Goal: Transaction & Acquisition: Purchase product/service

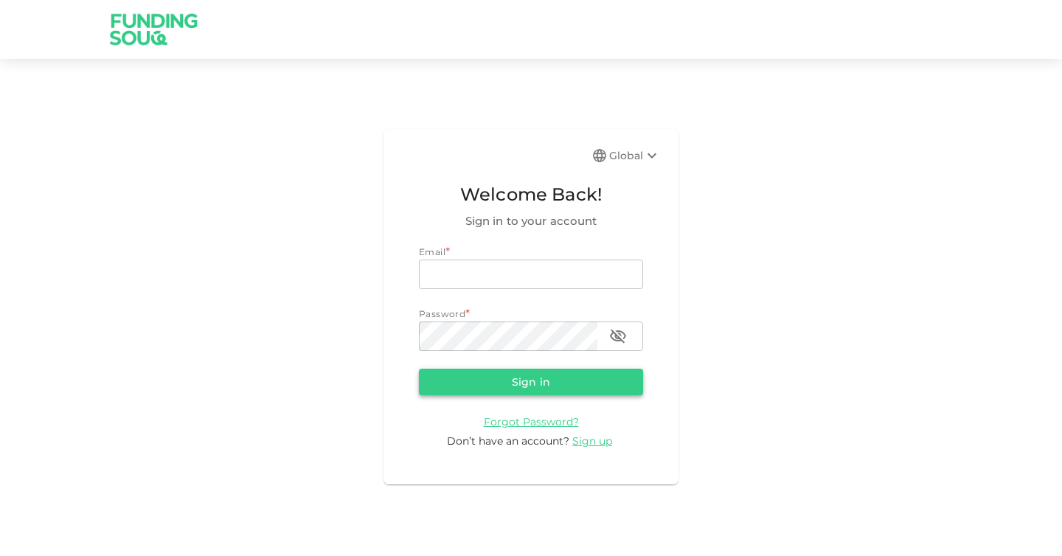
type input "[EMAIL_ADDRESS][DOMAIN_NAME]"
click at [527, 378] on button "Sign in" at bounding box center [531, 382] width 224 height 27
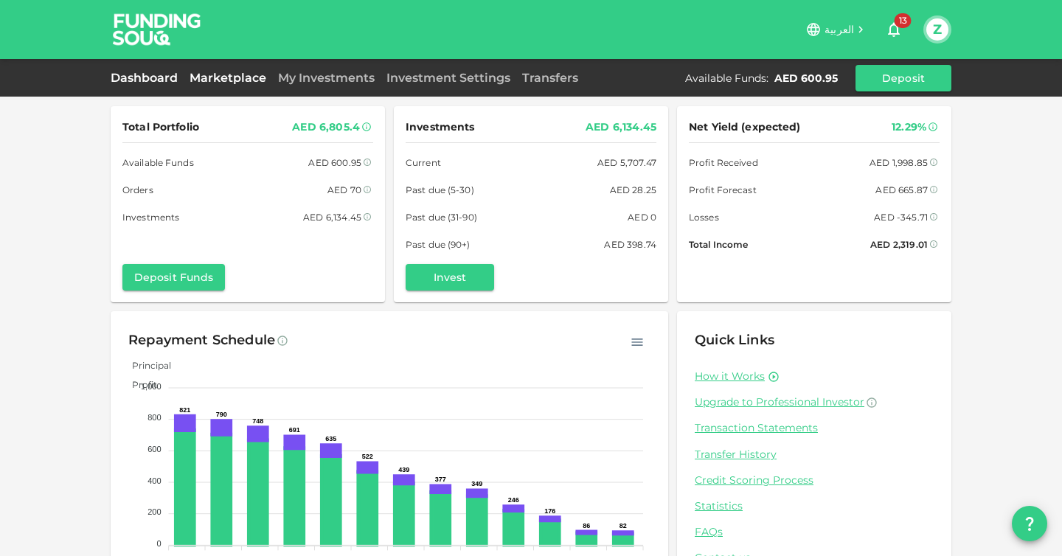
click at [203, 78] on link "Marketplace" at bounding box center [228, 78] width 88 height 14
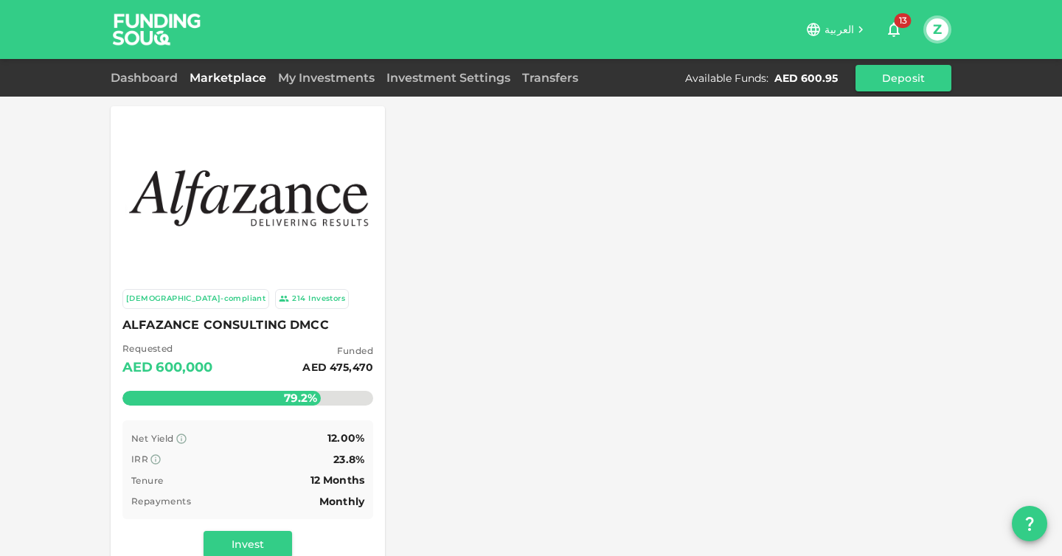
scroll to position [91, 0]
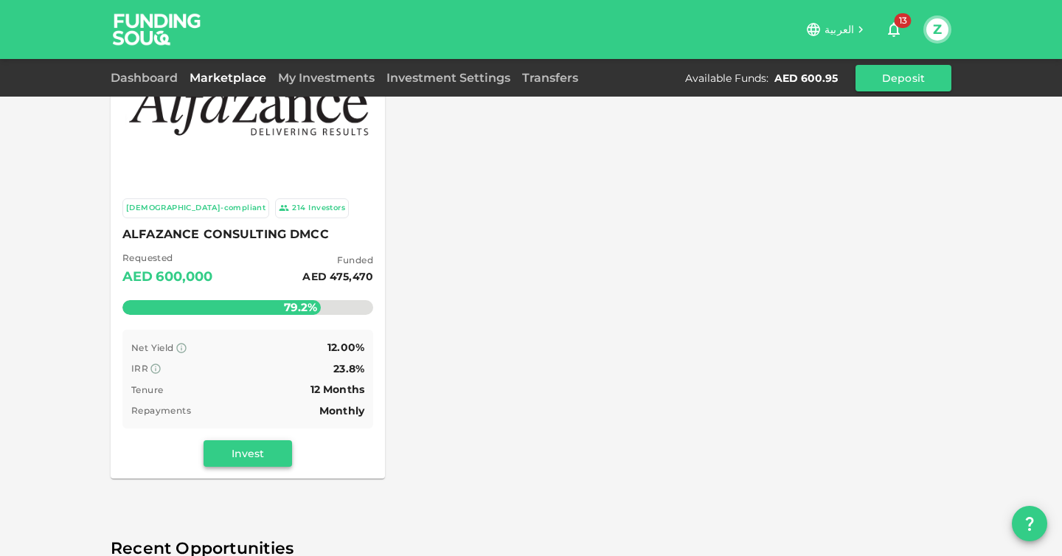
click at [238, 454] on button "Invest" at bounding box center [248, 453] width 88 height 27
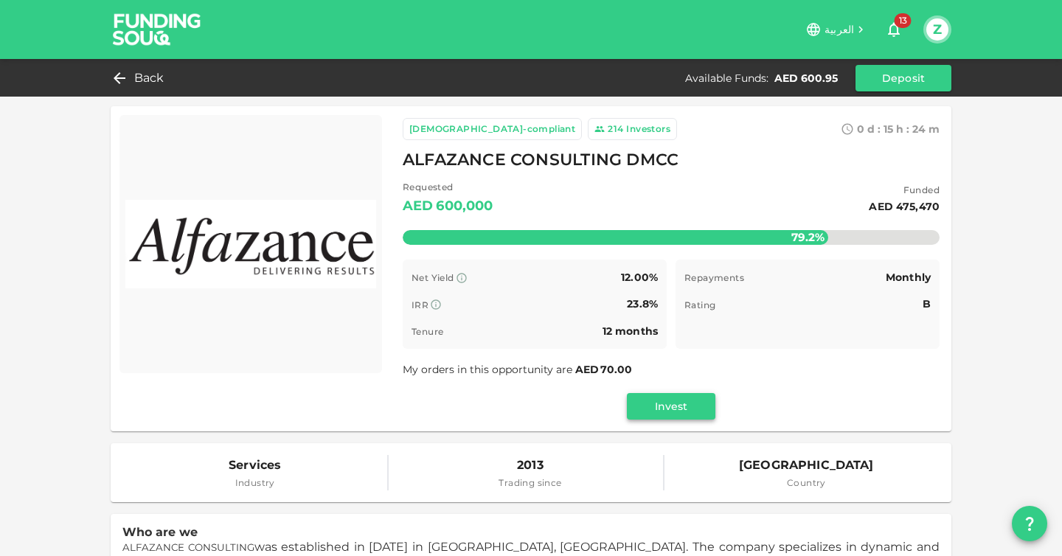
click at [680, 406] on button "Invest" at bounding box center [671, 406] width 88 height 27
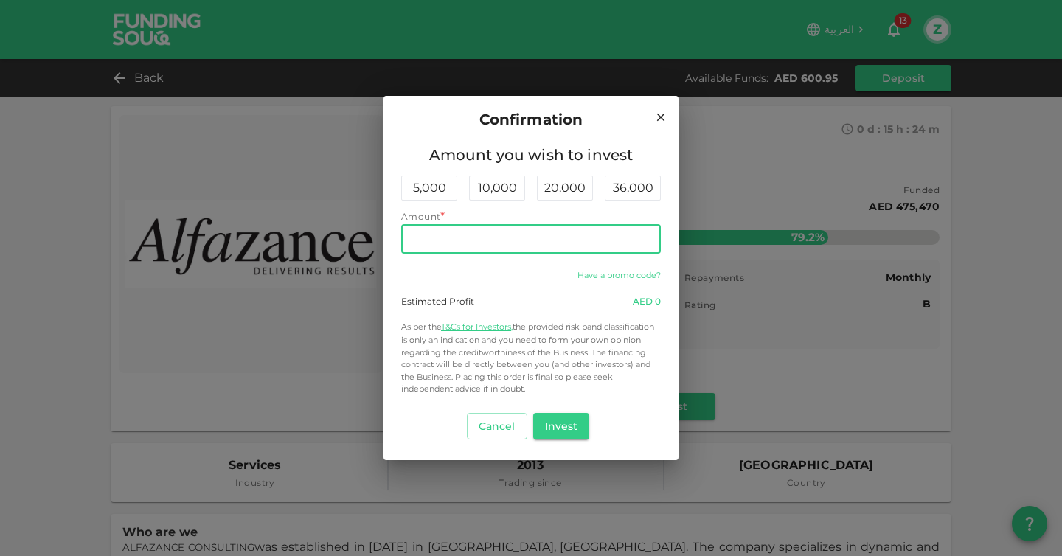
click at [462, 243] on input "Amount" at bounding box center [531, 238] width 260 height 29
type input "300"
click at [568, 423] on button "Invest" at bounding box center [561, 426] width 57 height 27
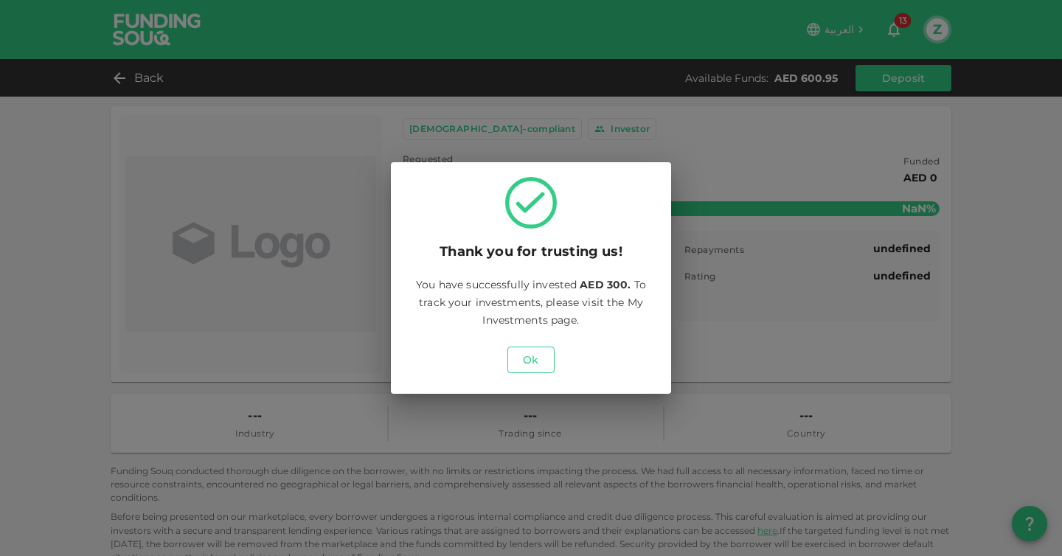
click at [535, 359] on button "Ok" at bounding box center [530, 360] width 47 height 27
